Goal: Information Seeking & Learning: Learn about a topic

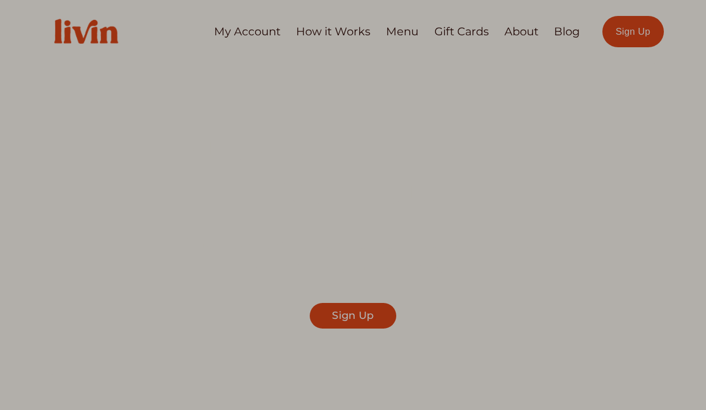
click at [334, 34] on div at bounding box center [353, 205] width 706 height 410
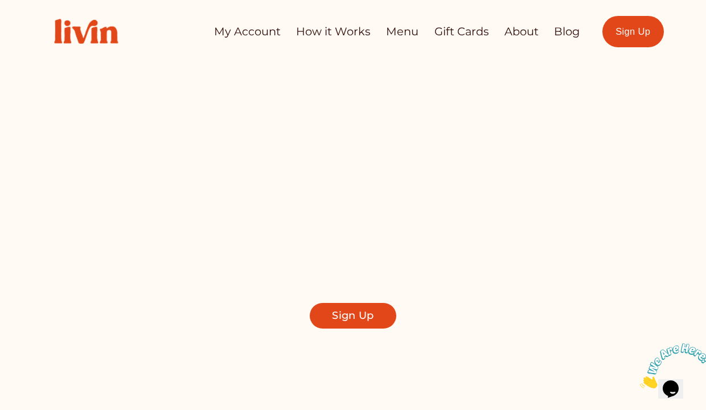
click at [321, 33] on link "How it Works" at bounding box center [333, 32] width 75 height 22
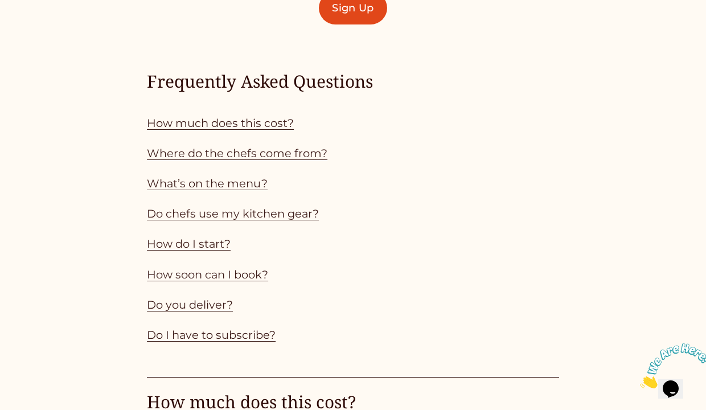
click at [225, 122] on link "How much does this cost?" at bounding box center [220, 123] width 147 height 14
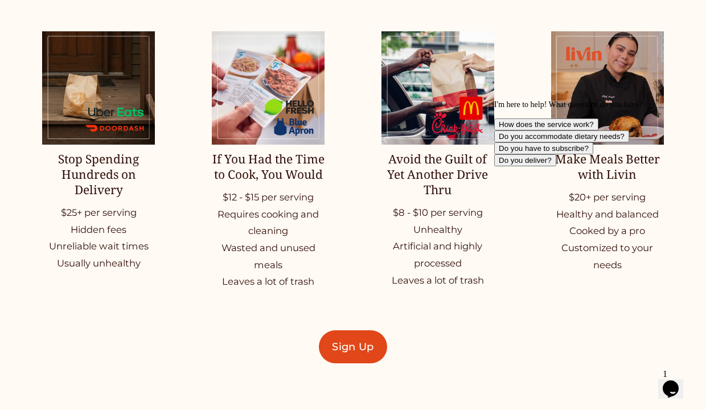
scroll to position [1550, 0]
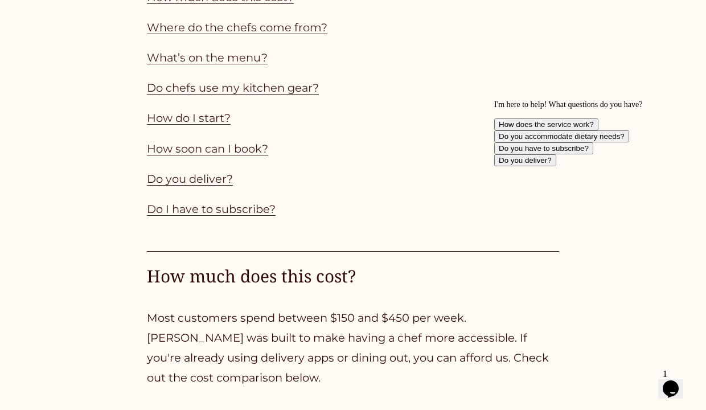
scroll to position [968, 0]
